Goal: Task Accomplishment & Management: Use online tool/utility

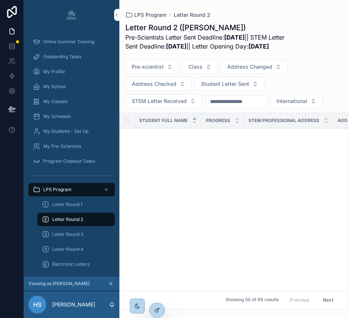
scroll to position [11, 0]
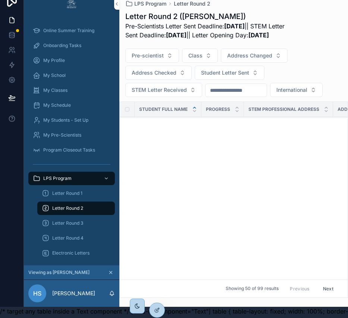
drag, startPoint x: 0, startPoint y: 0, endPoint x: 158, endPoint y: 294, distance: 334.3
click at [0, 0] on icon at bounding box center [0, 0] width 0 height 0
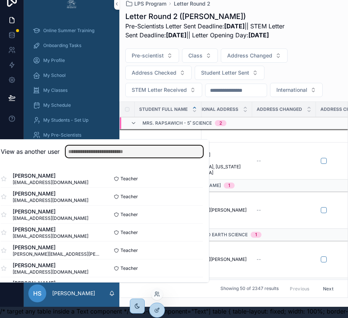
click at [170, 156] on input "text" at bounding box center [134, 152] width 137 height 12
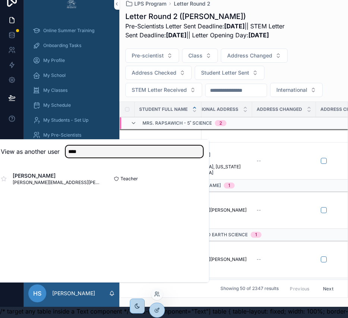
type input "****"
click at [0, 0] on button "Select" at bounding box center [0, 0] width 0 height 0
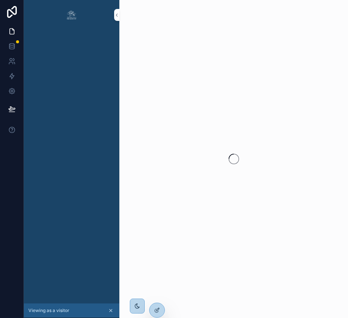
scroll to position [11, 0]
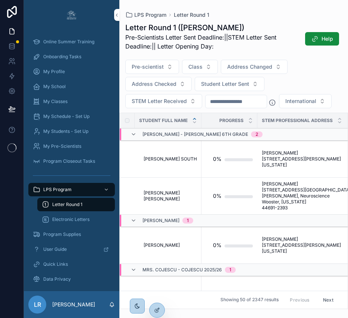
scroll to position [11, 0]
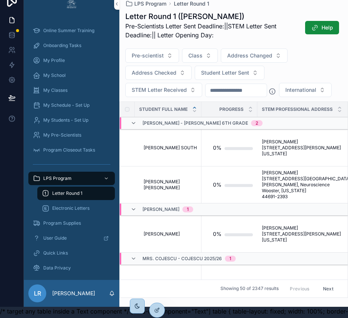
click at [87, 209] on span "Electronic Letters" at bounding box center [70, 208] width 37 height 6
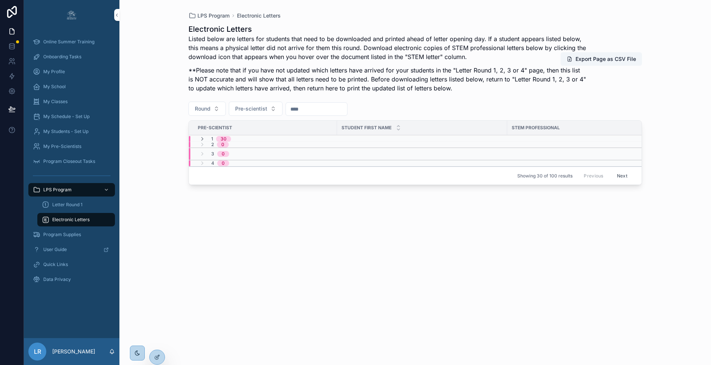
click at [73, 56] on span "Onboarding Tasks" at bounding box center [62, 57] width 38 height 6
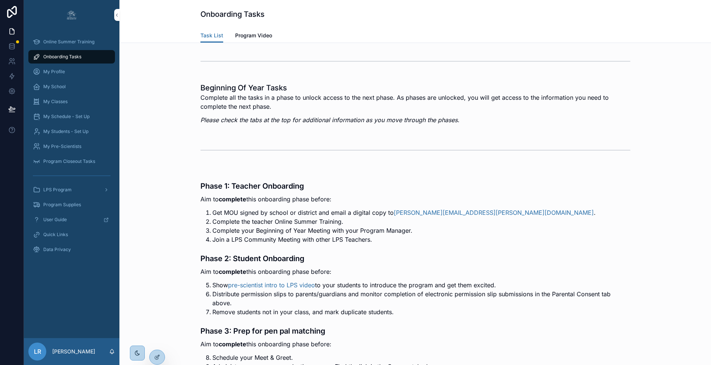
click at [70, 56] on span "Onboarding Tasks" at bounding box center [62, 57] width 38 height 6
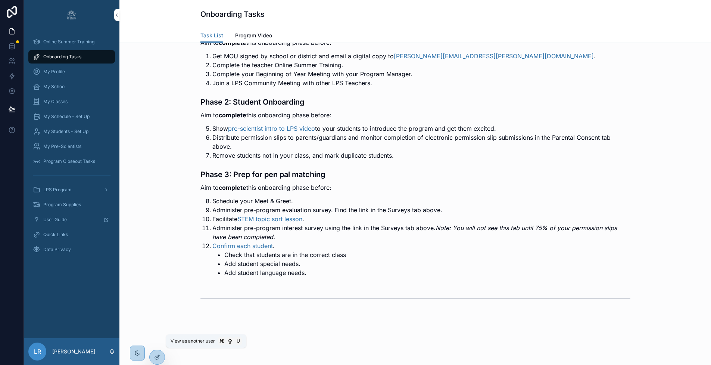
click at [0, 0] on icon at bounding box center [0, 0] width 0 height 0
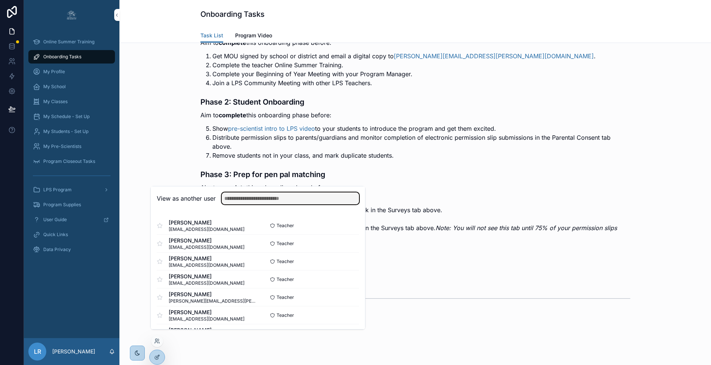
click at [253, 204] on input "text" at bounding box center [290, 198] width 137 height 12
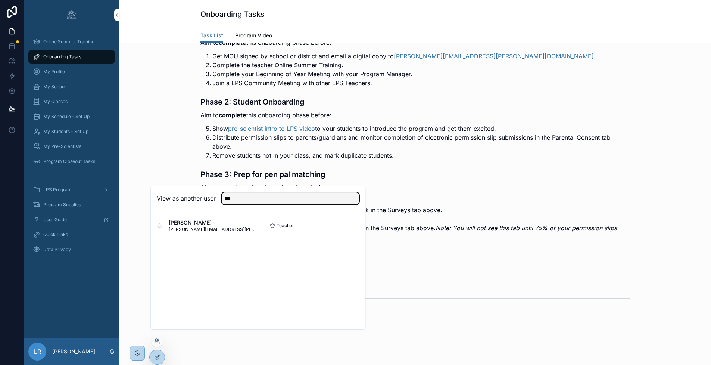
type input "***"
click at [0, 0] on button "Select" at bounding box center [0, 0] width 0 height 0
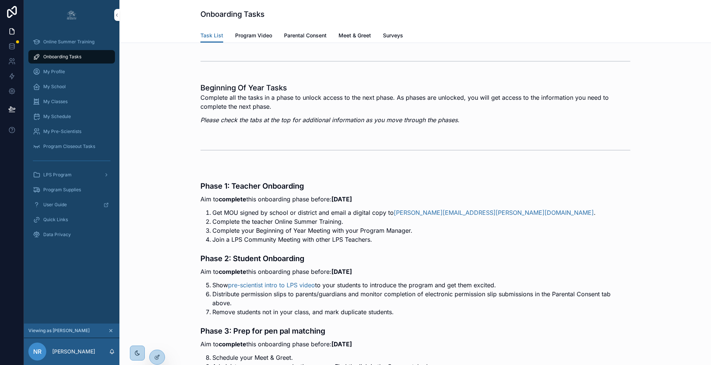
click at [293, 33] on span "Parental Consent" at bounding box center [305, 35] width 43 height 7
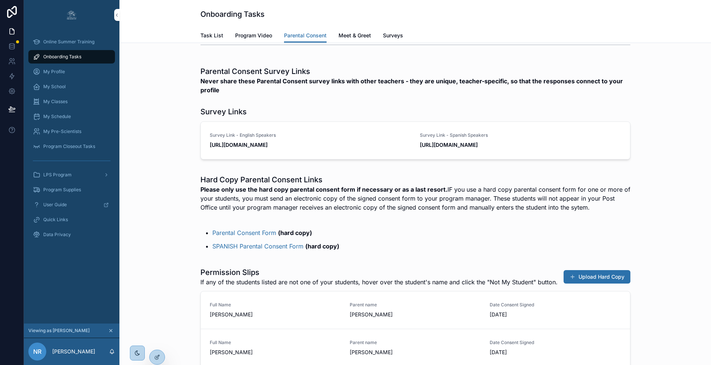
scroll to position [19, 0]
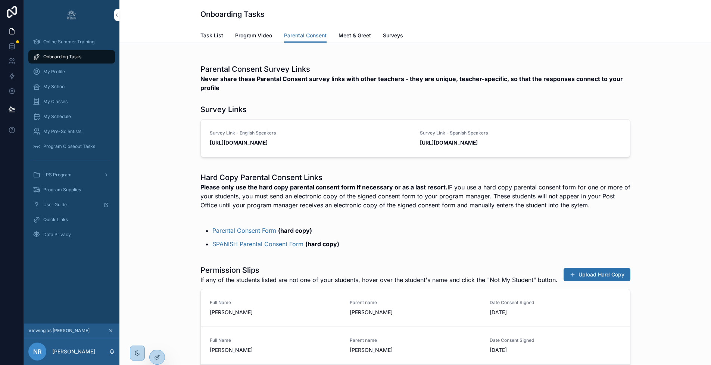
click at [607, 280] on button "Upload Hard Copy" at bounding box center [597, 274] width 67 height 13
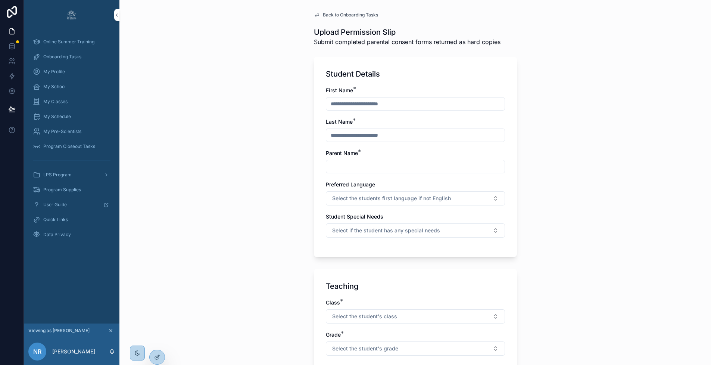
click at [326, 15] on span "Back to Onboarding Tasks" at bounding box center [350, 15] width 55 height 6
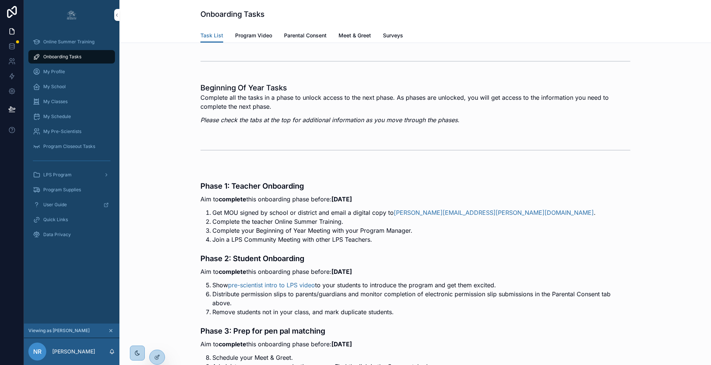
click at [387, 35] on span "Surveys" at bounding box center [393, 35] width 20 height 7
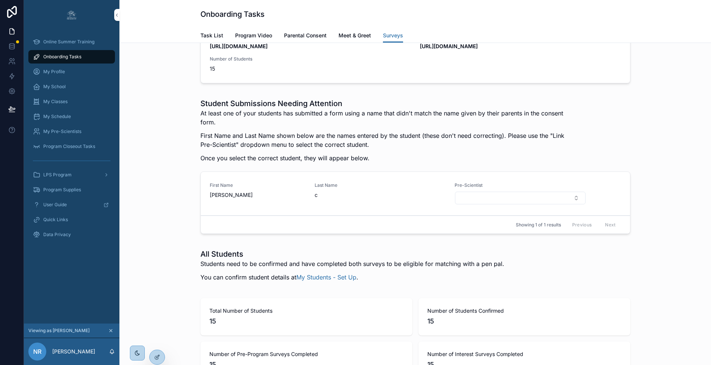
scroll to position [995, 0]
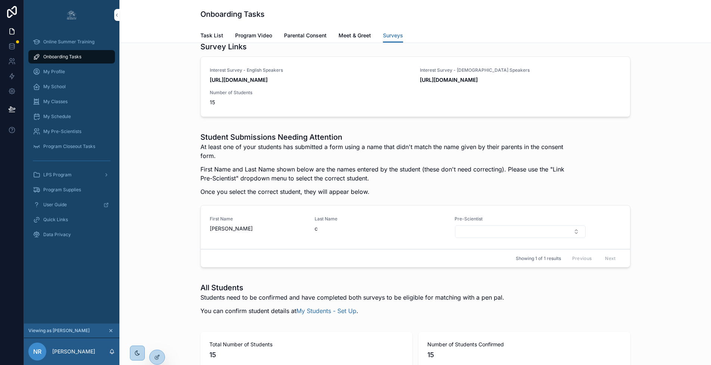
click at [491, 238] on button "Select Button" at bounding box center [520, 231] width 130 height 13
type input "**"
click at [503, 291] on span "EMMA CAMPBELL" at bounding box center [492, 290] width 43 height 7
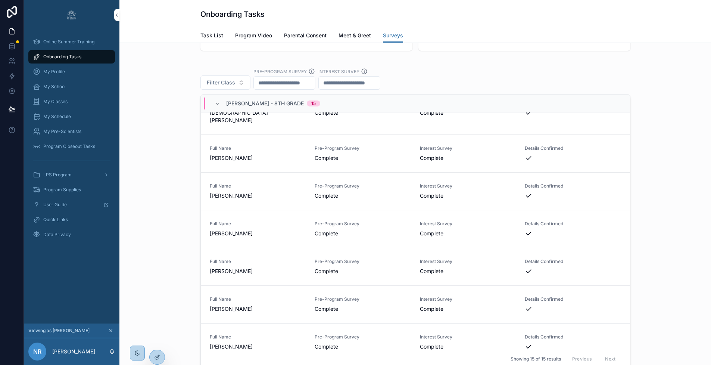
scroll to position [1394, 0]
click at [58, 100] on span "My Classes" at bounding box center [55, 102] width 24 height 6
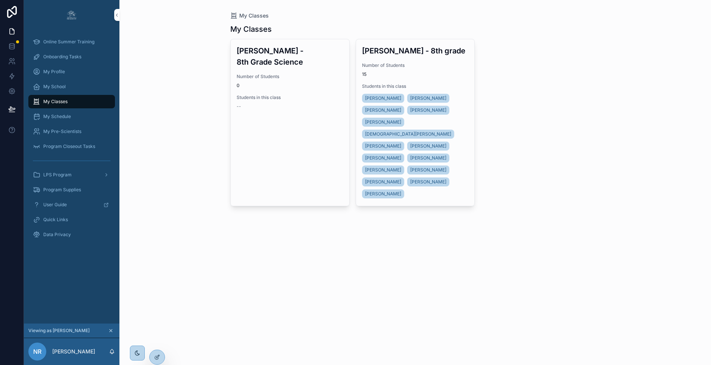
click at [433, 59] on div "Mr. Ritchie - 8th grade Number of Students 15 Students in this class EMMA CAMPB…" at bounding box center [415, 122] width 119 height 166
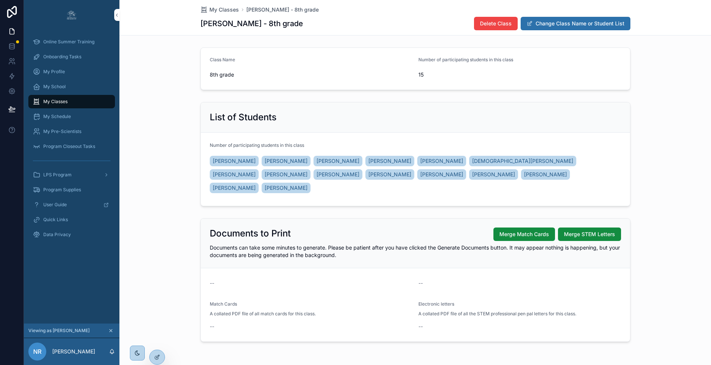
click at [607, 230] on span "Merge STEM Letters" at bounding box center [589, 233] width 51 height 7
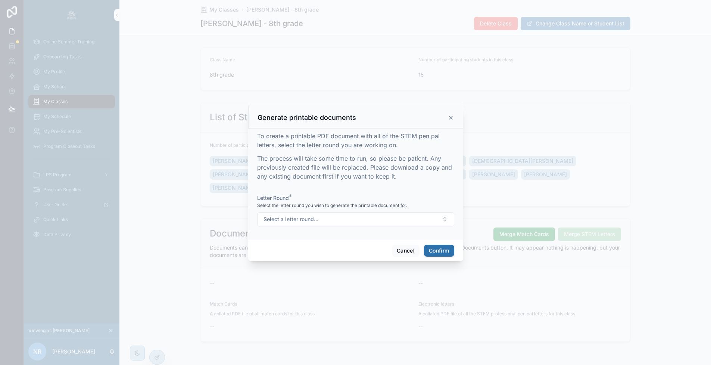
click at [302, 223] on span "Select a letter round..." at bounding box center [290, 218] width 55 height 7
click at [321, 251] on div "1" at bounding box center [353, 251] width 104 height 11
click at [449, 119] on icon at bounding box center [450, 117] width 3 height 3
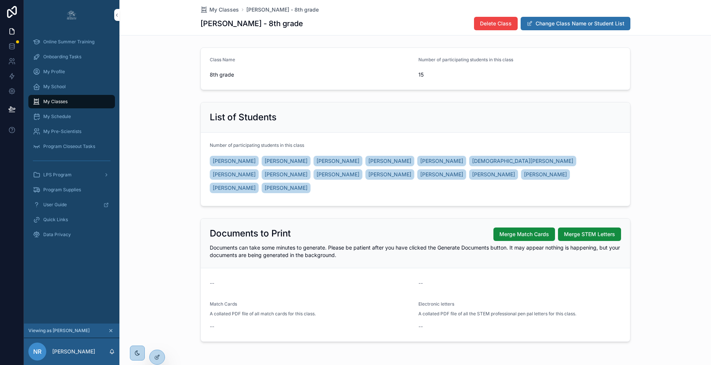
click at [526, 230] on span "Merge Match Cards" at bounding box center [524, 233] width 50 height 7
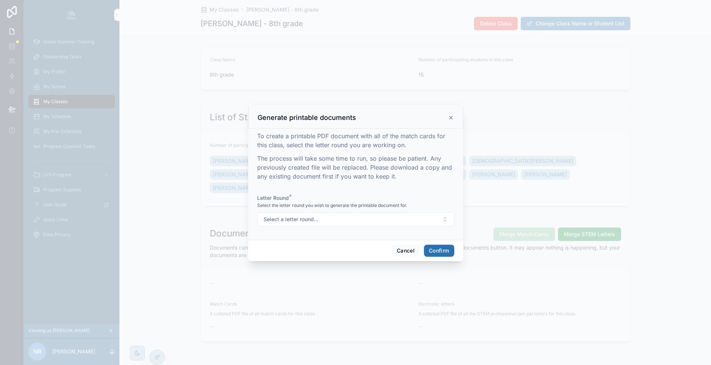
click at [354, 223] on button "Select a letter round..." at bounding box center [355, 219] width 197 height 14
click at [311, 252] on span "1" at bounding box center [309, 252] width 11 height 7
click at [437, 252] on button "Confirm" at bounding box center [439, 250] width 30 height 12
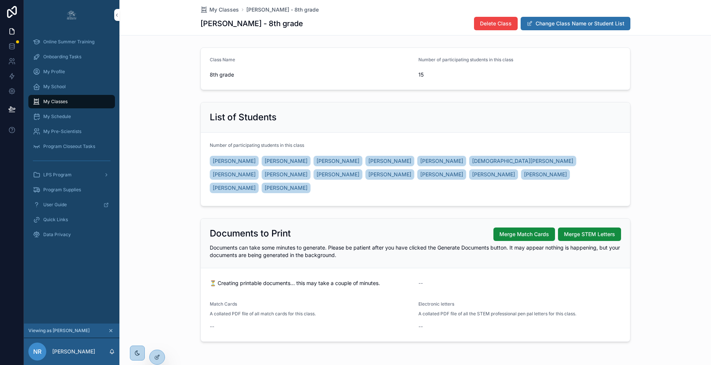
click at [69, 131] on span "My Pre-Scientists" at bounding box center [62, 131] width 38 height 6
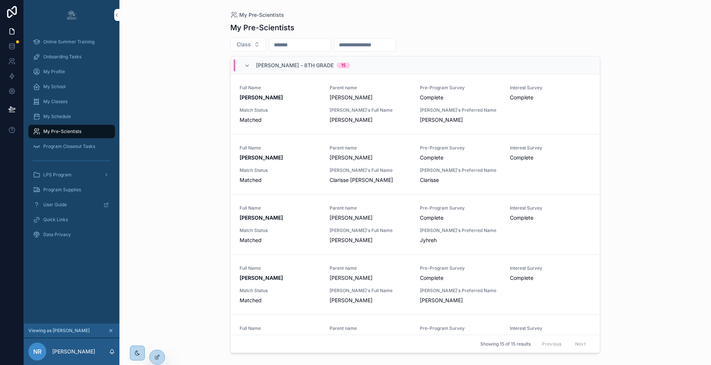
click at [88, 173] on div "LPS Program" at bounding box center [72, 175] width 78 height 12
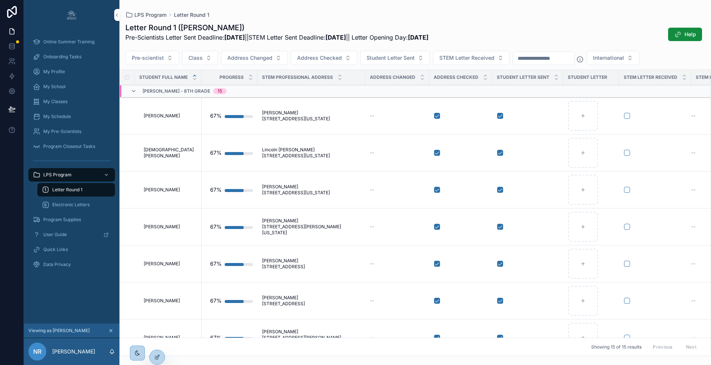
click at [75, 204] on span "Electronic Letters" at bounding box center [70, 205] width 37 height 6
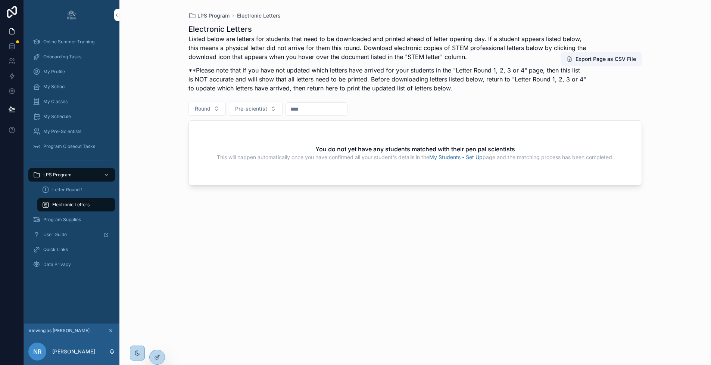
click at [73, 221] on span "Program Supplies" at bounding box center [62, 219] width 38 height 6
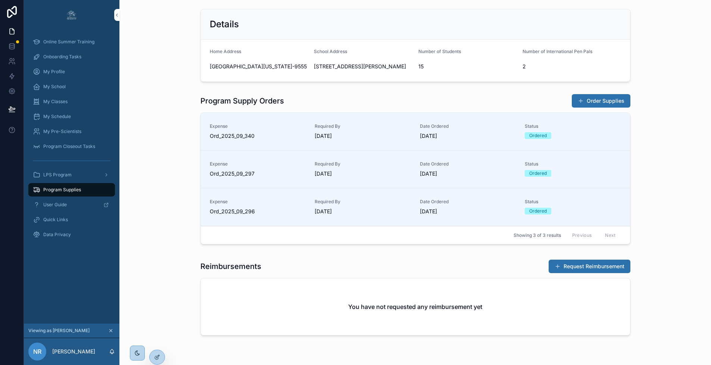
click at [671, 84] on div "Details Home Address 42828 State Route 145 Lewisville, Ohio 43754-9555 School A…" at bounding box center [415, 45] width 580 height 79
